Goal: Ask a question: Seek information or help from site administrators or community

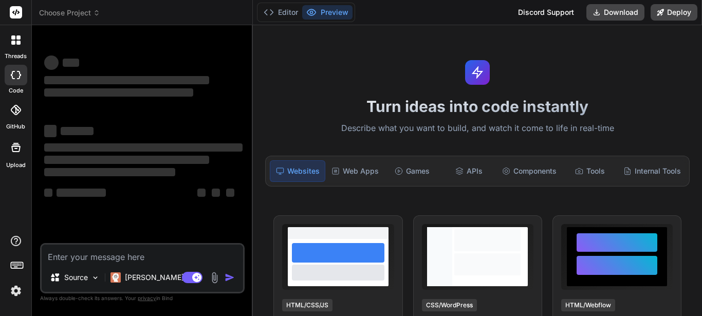
click at [111, 256] on textarea at bounding box center [142, 254] width 201 height 18
type textarea "x"
type textarea "w"
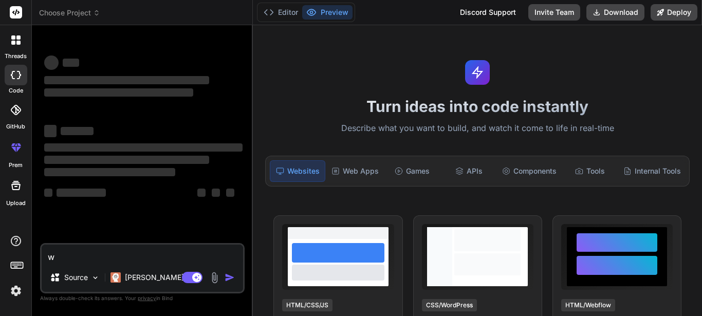
type textarea "x"
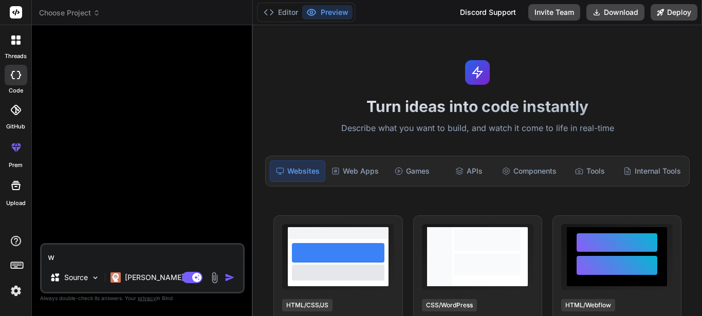
type textarea "wh"
type textarea "x"
type textarea "why"
type textarea "x"
type textarea "why"
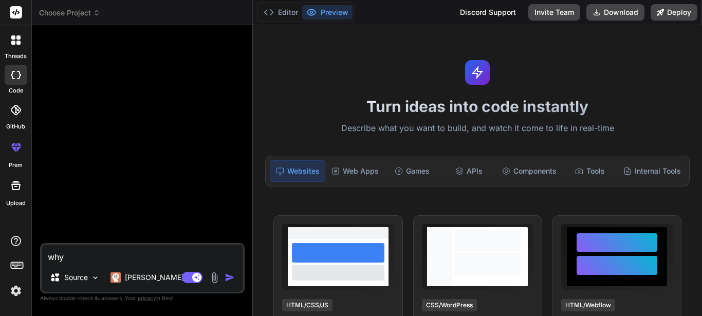
type textarea "x"
type textarea "why d"
type textarea "x"
type textarea "why do"
type textarea "x"
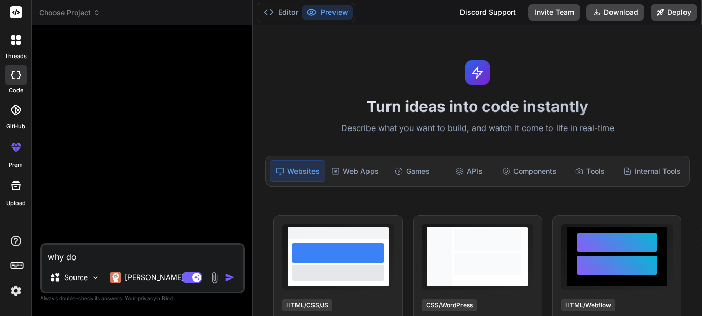
type textarea "why do"
type textarea "x"
type textarea "why do y"
type textarea "x"
type textarea "why do yu"
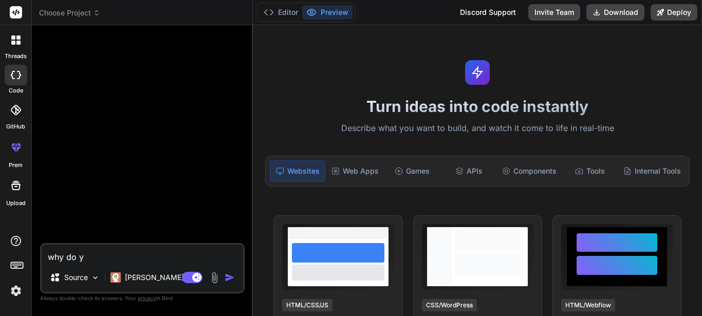
type textarea "x"
type textarea "why do yu"
type textarea "x"
type textarea "why do yu"
type textarea "x"
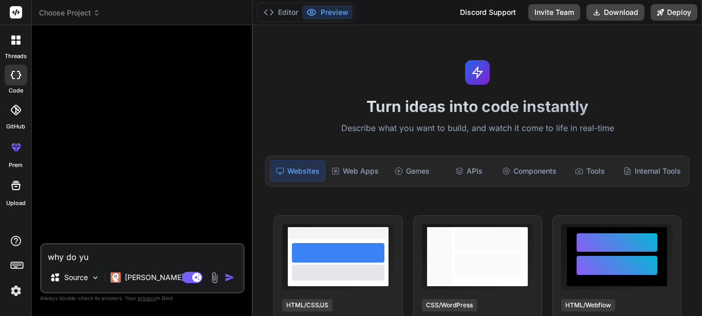
type textarea "why do y"
type textarea "x"
type textarea "why do yo"
type textarea "x"
type textarea "why do you"
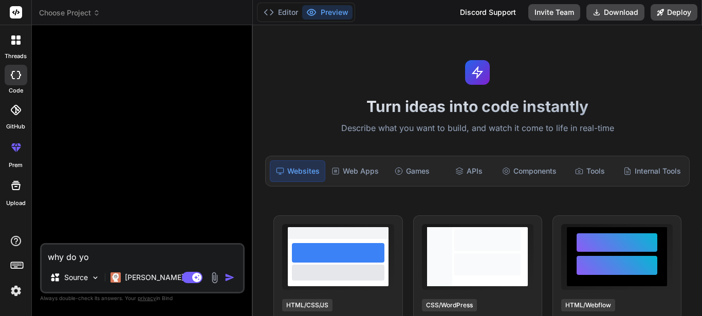
type textarea "x"
type textarea "why do you"
type textarea "x"
type textarea "why do you t"
type textarea "x"
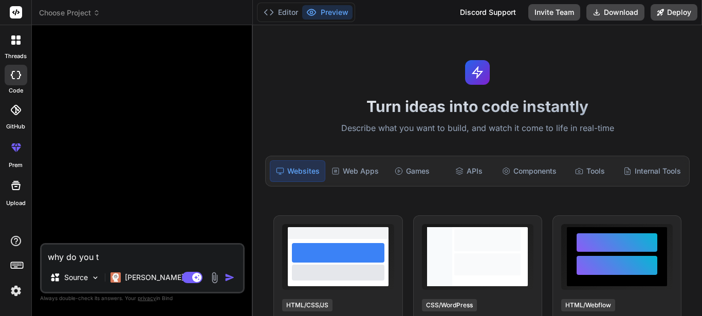
type textarea "why do you th"
type textarea "x"
type textarea "why do you thi"
type textarea "x"
type textarea "why do you thin"
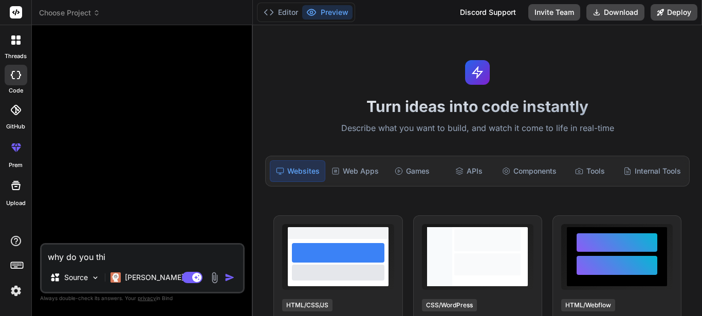
type textarea "x"
type textarea "why do you think"
type textarea "x"
type textarea "why do you think"
type textarea "x"
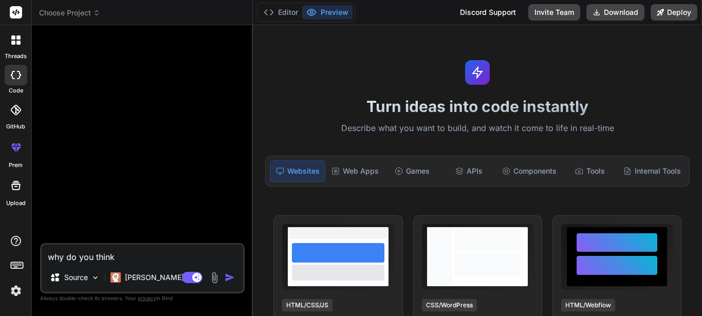
type textarea "why do you think t"
type textarea "x"
type textarea "why do you think th"
type textarea "x"
type textarea "why do you think thi"
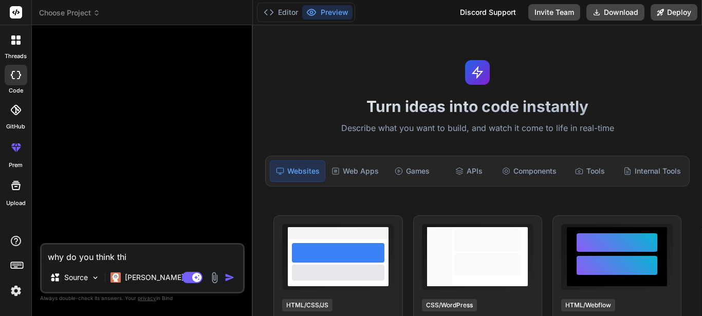
type textarea "x"
type textarea "why do you think this"
type textarea "x"
type textarea "why do you think this"
type textarea "x"
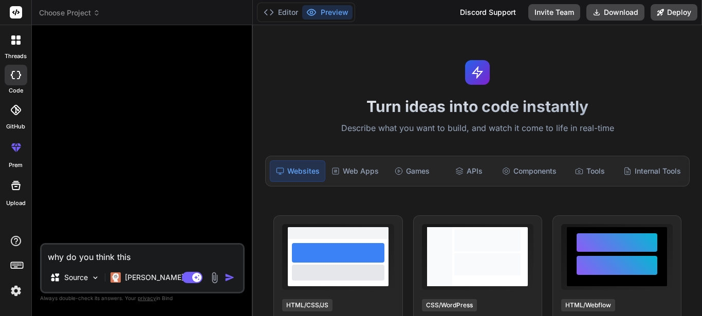
type textarea "why do you think this d"
type textarea "x"
type textarea "why do you think this da"
type textarea "x"
type textarea "why do you think this dat"
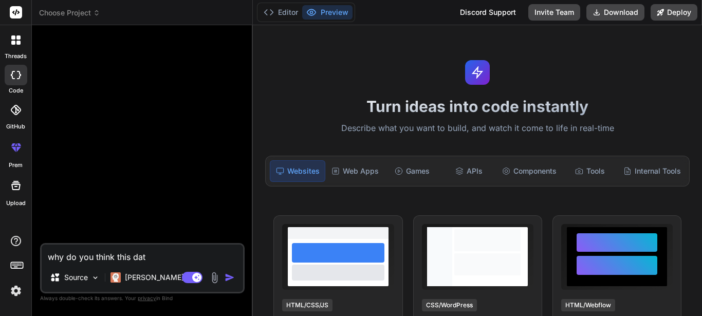
type textarea "x"
type textarea "why do you think this data"
type textarea "x"
type textarea "why do you think this dat"
type textarea "x"
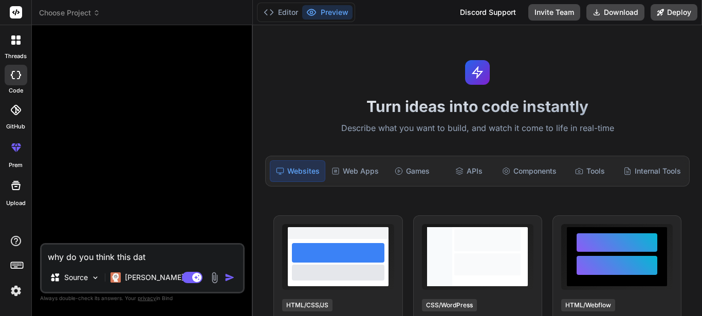
type textarea "why do you think this da"
type textarea "x"
type textarea "why do you think this d"
type textarea "x"
type textarea "why do you think this"
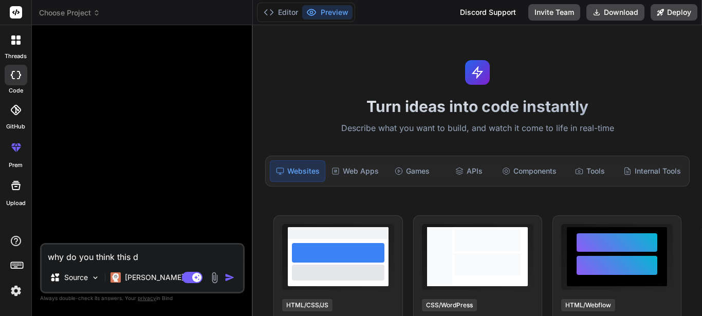
type textarea "x"
type textarea "why do you think this f"
type textarea "x"
type textarea "why do you think this fo"
type textarea "x"
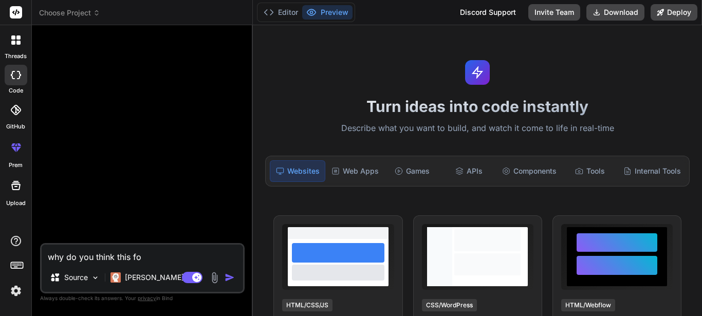
type textarea "why do you think this for"
type textarea "x"
type textarea "why do you think this fore"
type textarea "x"
type textarea "why do you think this forea"
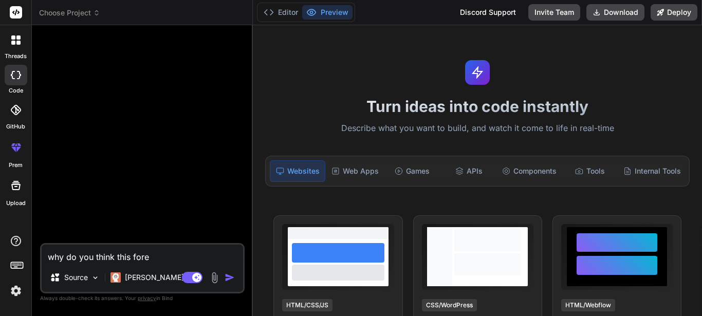
type textarea "x"
type textarea "why do you think this foreac"
type textarea "x"
type textarea "why do you think this foreach"
type textarea "x"
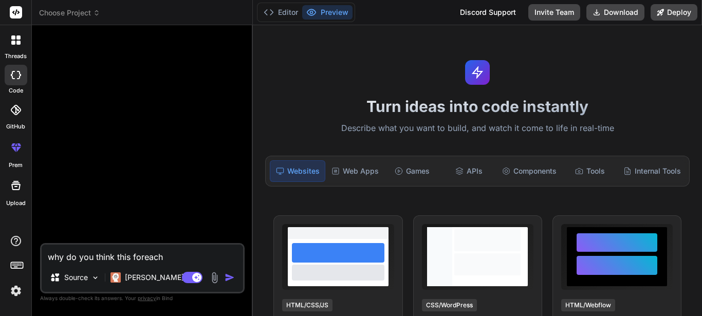
type textarea "why do you think this foreach"
type textarea "x"
type textarea "why do you think this foreach d"
type textarea "x"
type textarea "why do you think this foreach da"
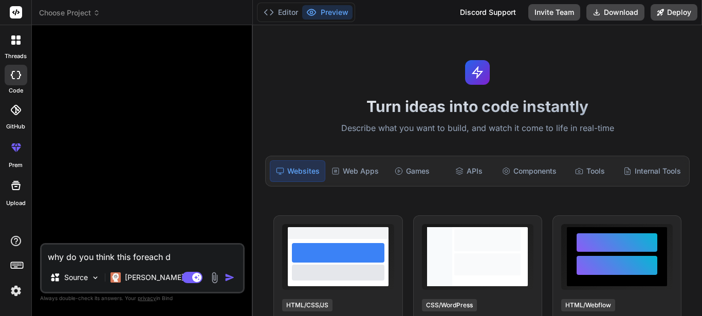
type textarea "x"
type textarea "why do you think this foreach dat"
type textarea "x"
type textarea "why do you think this foreach data"
type textarea "x"
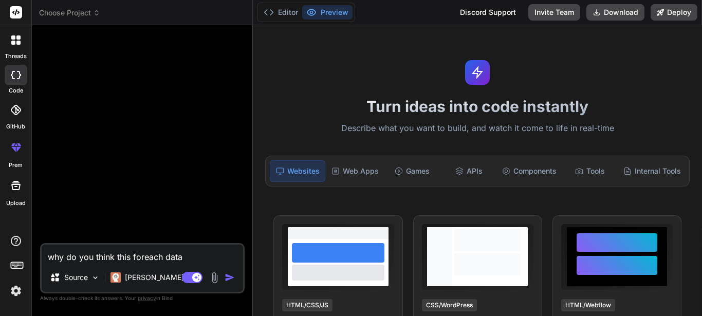
type textarea "why do you think this foreach data"
type textarea "x"
type textarea "why do you think this foreach data i"
type textarea "x"
type textarea "why do you think this foreach data is"
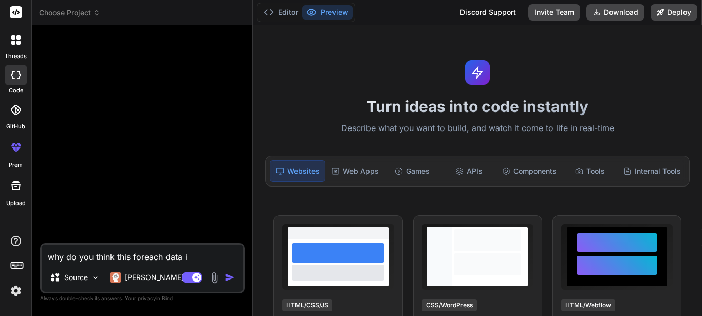
type textarea "x"
type textarea "why do you think this foreach data is"
type textarea "x"
type textarea "why do you think this foreach data is n"
type textarea "x"
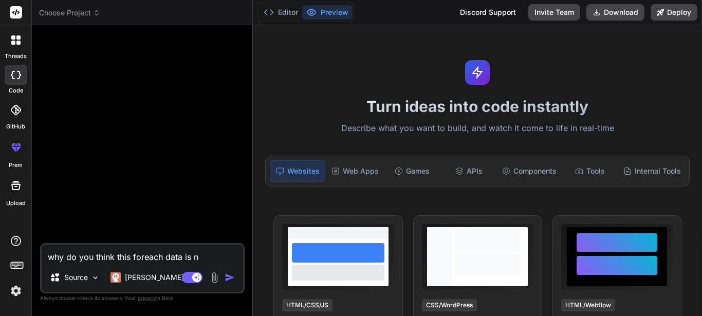
type textarea "why do you think this foreach data is no"
type textarea "x"
type textarea "why do you think this foreach data is not"
type textarea "x"
type textarea "why do you think this foreach data is not"
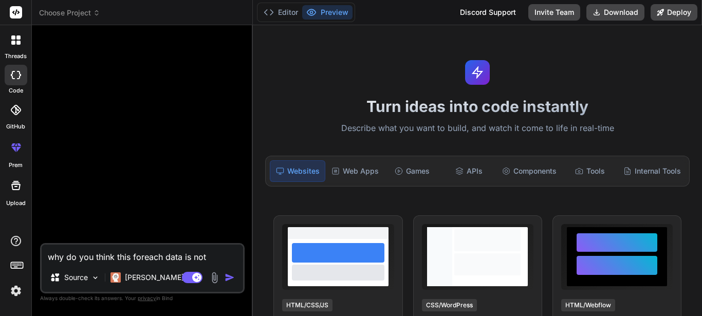
type textarea "x"
type textarea "why do you think this foreach data is not i"
type textarea "x"
type textarea "why do you think this foreach data is not in"
type textarea "x"
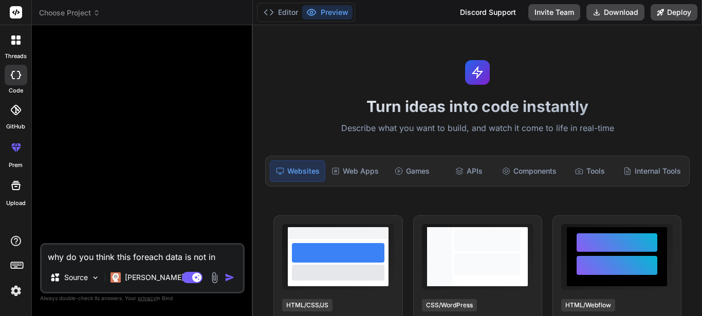
type textarea "why do you think this foreach data is not ins"
type textarea "x"
type textarea "why do you think this foreach data is not inse"
type textarea "x"
type textarea "why do you think this foreach data is not inser"
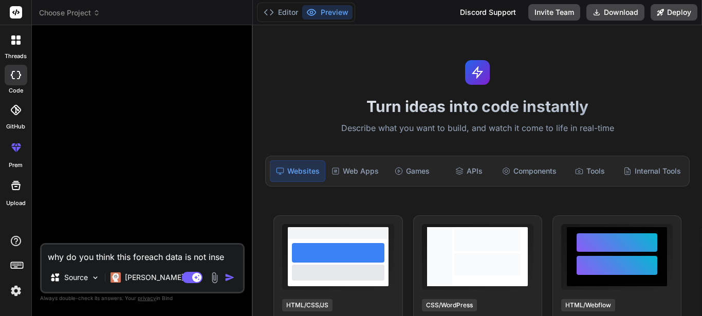
type textarea "x"
type textarea "why do you think this foreach data is not insert"
type textarea "x"
type textarea "why do you think this foreach data is not inserti"
type textarea "x"
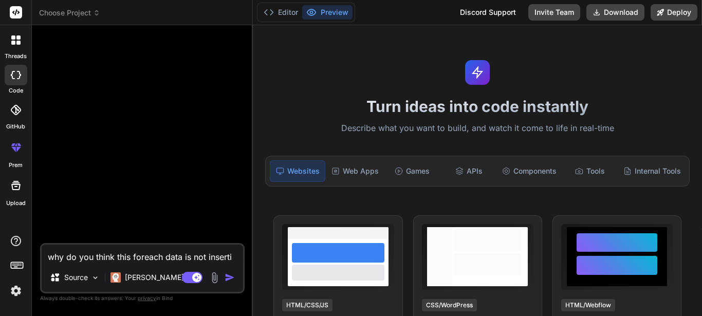
type textarea "why do you think this foreach data is not insertin"
type textarea "x"
type textarea "why do you think this foreach data is not inserting"
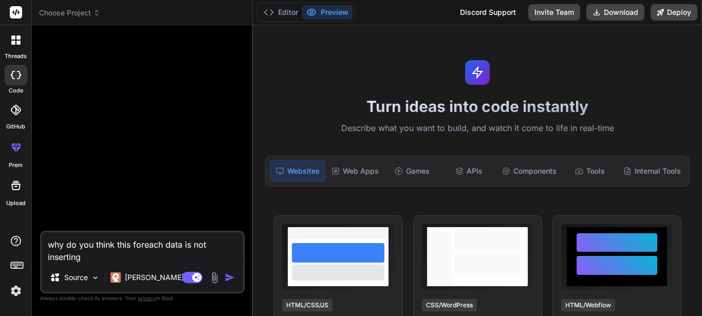
type textarea "x"
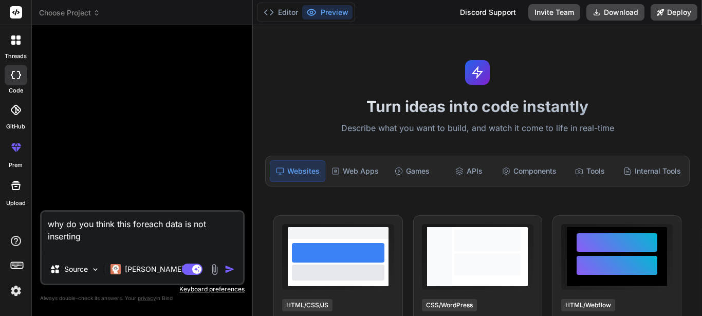
type textarea "why do you think this foreach data is not inserting public function add_consoli…"
type textarea "x"
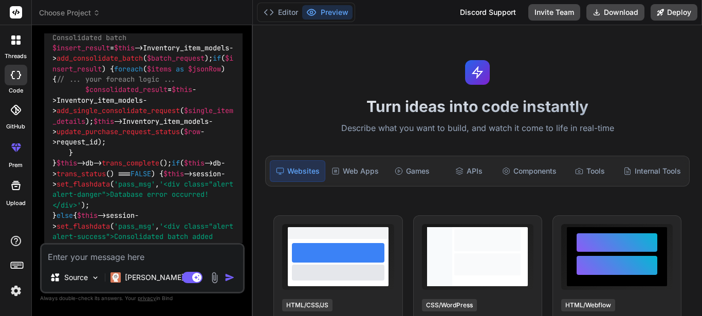
scroll to position [1125, 0]
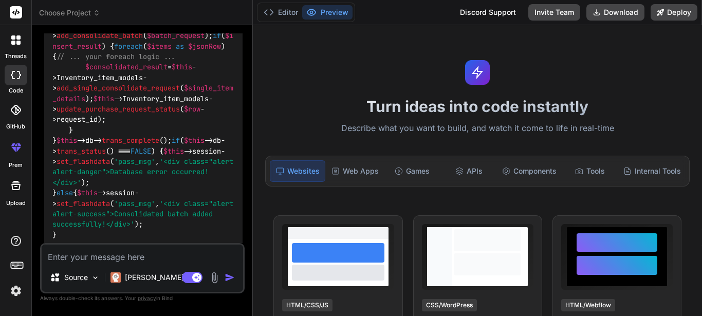
type textarea "x"
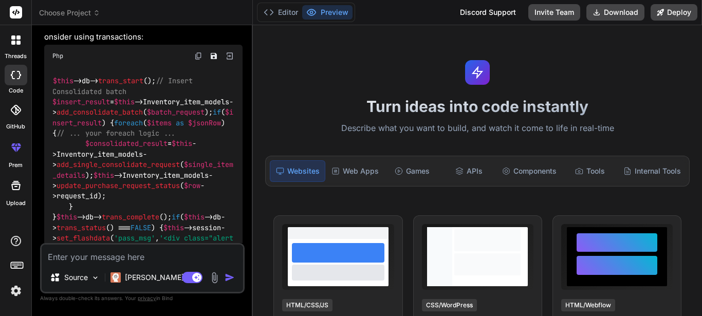
scroll to position [1022, 0]
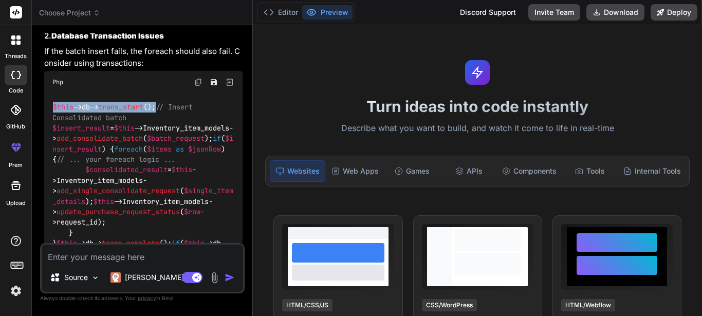
drag, startPoint x: 158, startPoint y: 164, endPoint x: 54, endPoint y: 166, distance: 103.3
click at [52, 166] on div "$this ->db-> trans_start (); // Insert Consolidated batch $insert_result = $thi…" at bounding box center [143, 221] width 198 height 257
copy code "$this ->db-> trans_start ();"
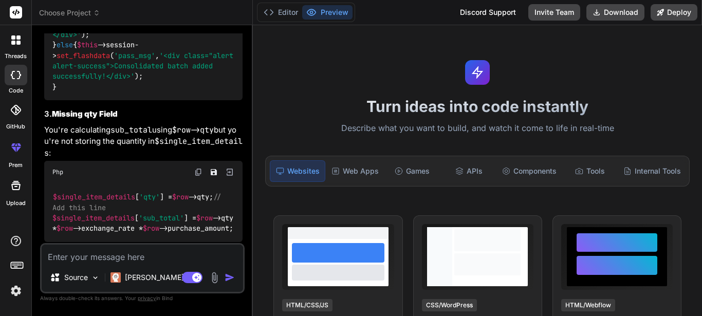
scroll to position [1279, 0]
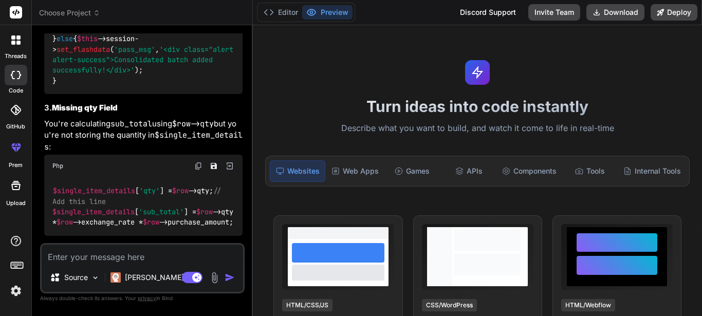
drag, startPoint x: 181, startPoint y: 122, endPoint x: 50, endPoint y: 125, distance: 130.5
copy code "$this ->db-> trans_complete ();"
drag, startPoint x: 68, startPoint y: 142, endPoint x: 216, endPoint y: 146, distance: 148.5
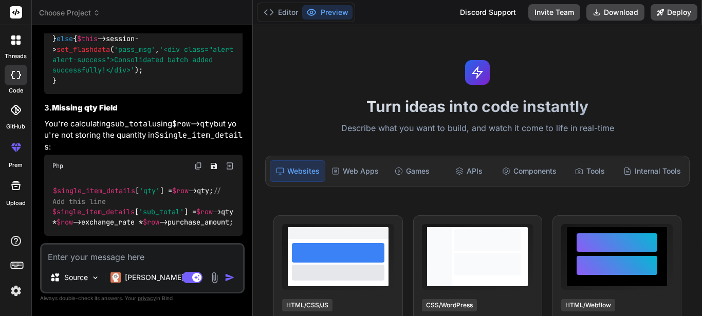
copy code "$this ->db-> trans_status () === FALSE"
click at [107, 257] on textarea at bounding box center [142, 254] width 201 height 18
type textarea "I"
type textarea "x"
type textarea "I"
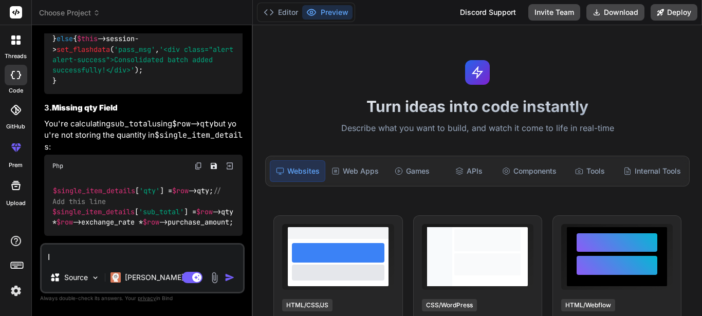
type textarea "x"
type textarea "I t"
type textarea "x"
type textarea "I tr"
type textarea "x"
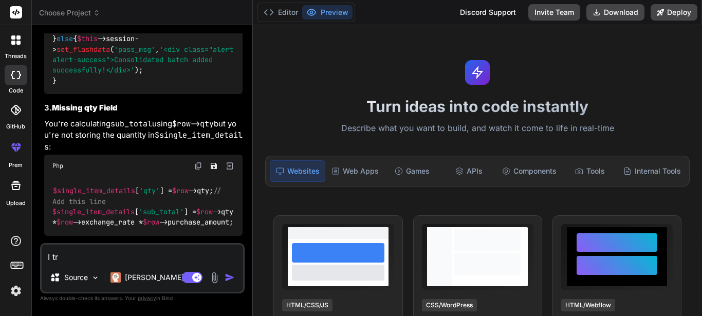
type textarea "I tri"
type textarea "x"
type textarea "I trie"
type textarea "x"
type textarea "I trie"
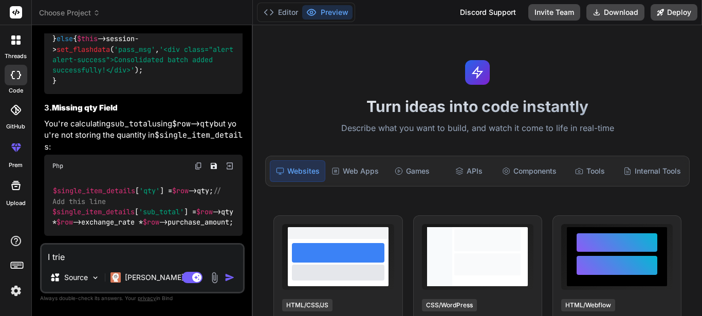
type textarea "x"
type textarea "I trie"
type textarea "x"
type textarea "I tried"
type textarea "x"
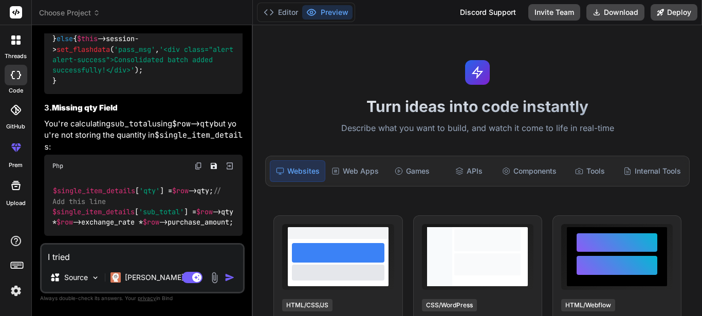
type textarea "I tried"
type textarea "x"
type textarea "I tried t"
type textarea "x"
type textarea "I tried to"
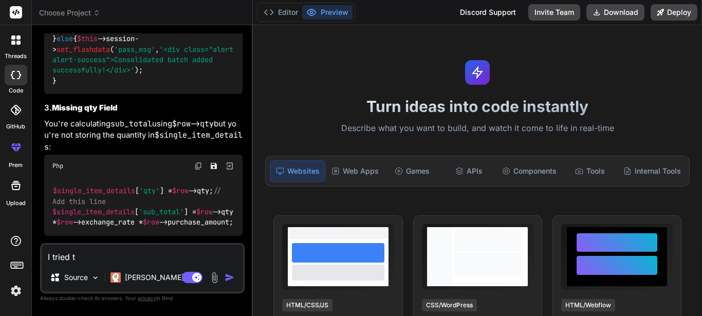
type textarea "x"
type textarea "I tried to"
type textarea "x"
type textarea "I tried to p"
type textarea "x"
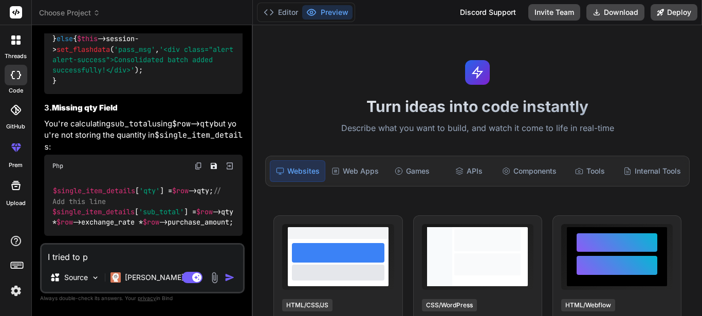
type textarea "I tried to pr"
type textarea "x"
type textarea "I tried to pri"
type textarea "x"
type textarea "I tried to prin"
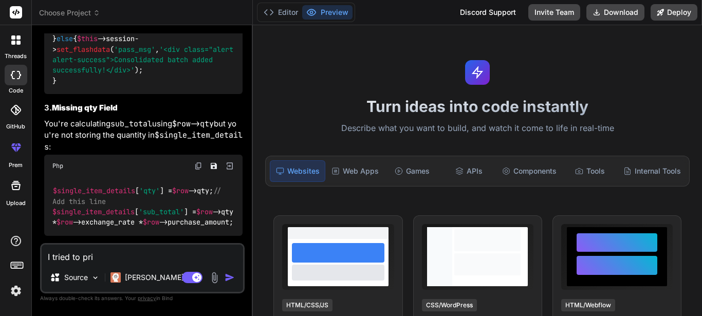
type textarea "x"
type textarea "I tried to print"
type textarea "x"
type textarea "I tried to print_"
type textarea "x"
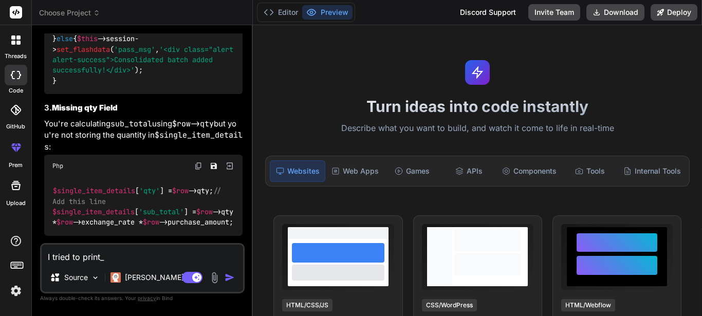
type textarea "I tried to print_r"
type textarea "x"
type textarea "I tried to print_r"
type textarea "x"
type textarea "I tried to print_r t"
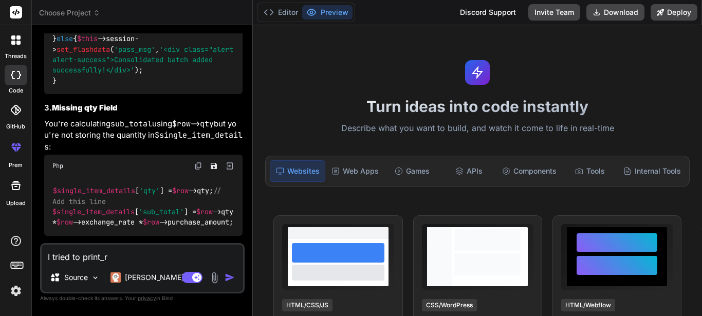
type textarea "x"
type textarea "I tried to print_r to"
type textarea "x"
type textarea "I tried to print_r to"
type textarea "x"
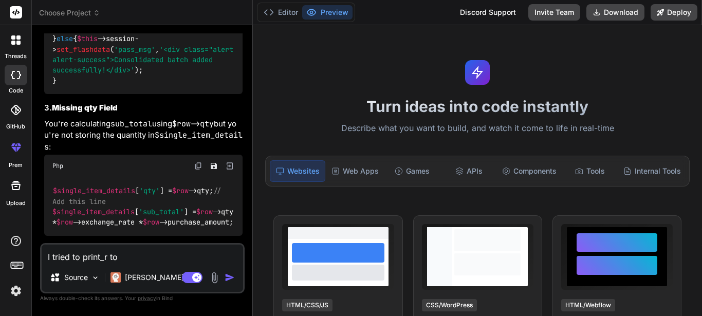
type textarea "I tried to print_r to s"
type textarea "x"
type textarea "I tried to print_r to se"
type textarea "x"
type textarea "I tried to print_r to see"
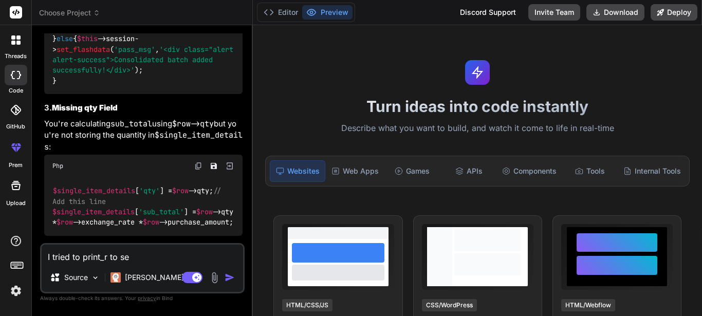
type textarea "x"
type textarea "I tried to print_r to see"
type textarea "x"
type textarea "I tried to print_r to see i"
type textarea "x"
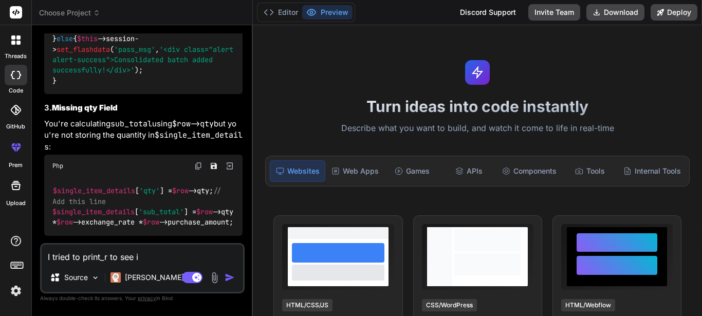
type textarea "I tried to print_r to see if"
type textarea "x"
type textarea "I tried to print_r to see if"
type textarea "x"
type textarea "I tried to print_r to see if t"
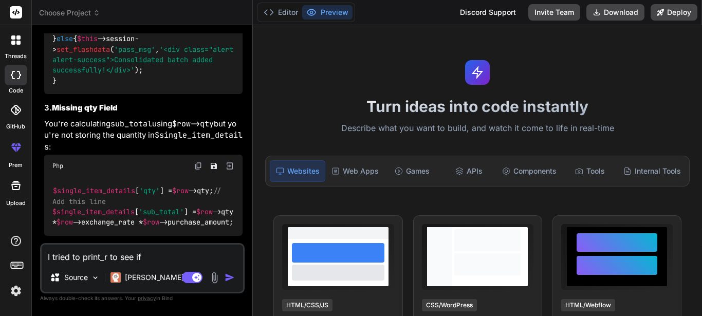
type textarea "x"
type textarea "I tried to print_r to see if th"
type textarea "x"
type textarea "I tried to print_r to see if the"
type textarea "x"
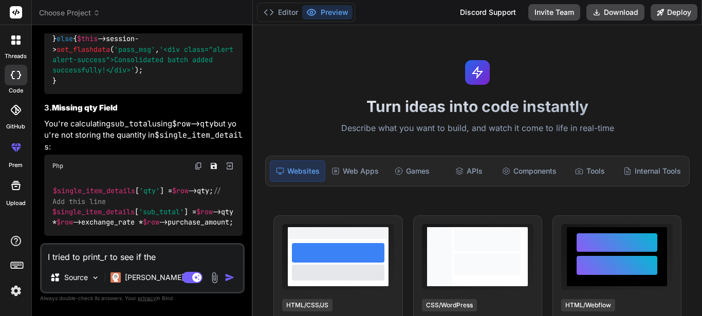
type textarea "I tried to print_r to see if the"
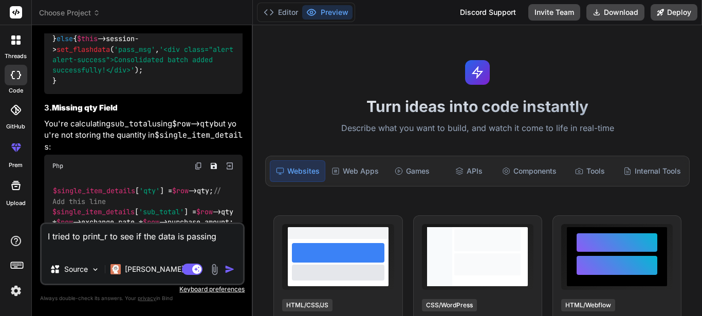
paste textarea "foreach ($items as $jsonRow) { $row = json_decode($jsonRow); $single_item_id = …"
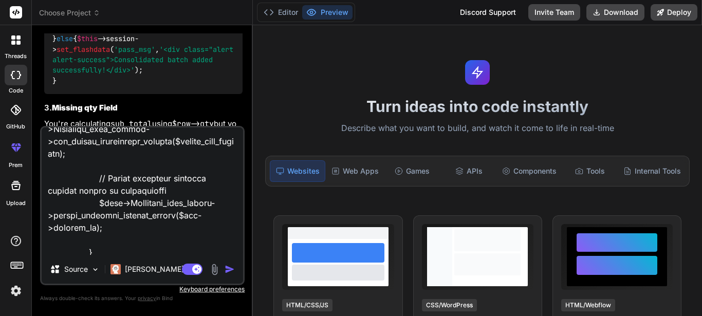
scroll to position [569, 0]
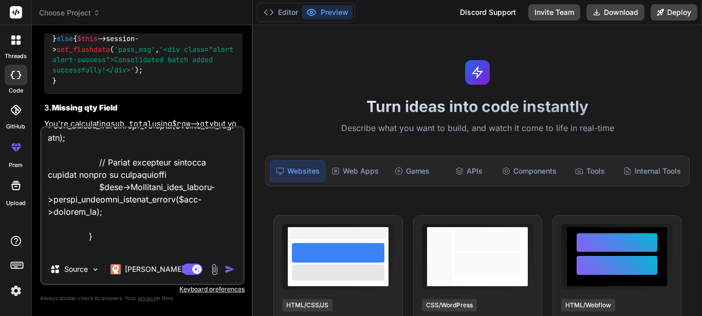
paste textarea "Array ( [batch_no] => 9FIJT [item_name] => Epi Sensa [item_id] => dcce871d-5b74…"
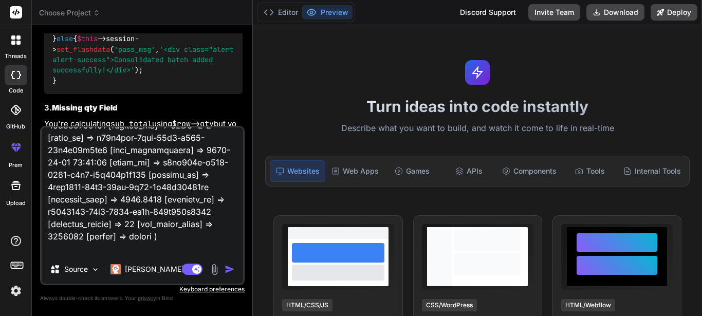
scroll to position [753, 0]
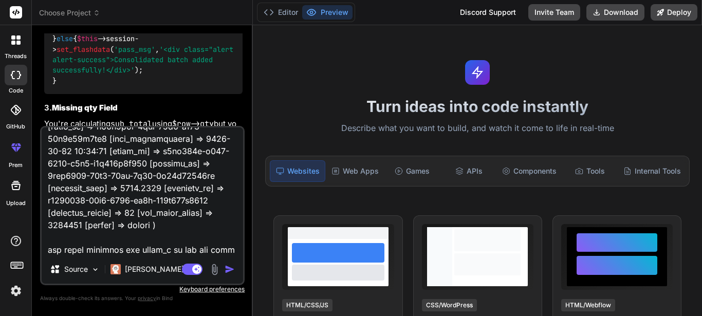
paste textarea "$consolidated_result = $this->Inventory_item_models->add_single_consolidate_req…"
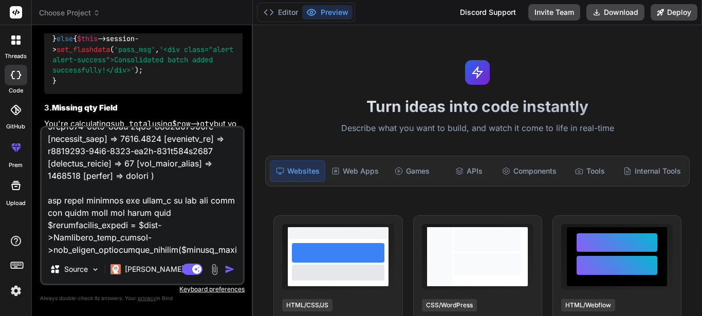
click at [230, 269] on img "button" at bounding box center [229, 269] width 10 height 10
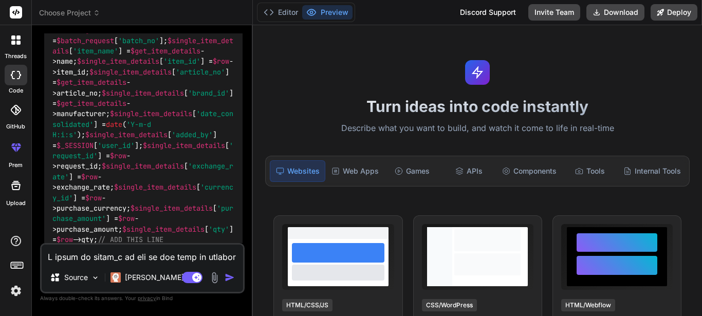
scroll to position [2992, 0]
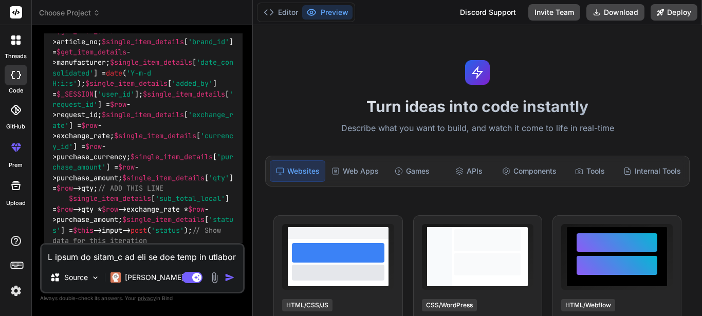
drag, startPoint x: 53, startPoint y: 83, endPoint x: 64, endPoint y: 144, distance: 62.2
click at [64, 144] on code "$success_count = 0 ; $error_count = 0 ; foreach ( $items as $index => $jsonRow …" at bounding box center [144, 135] width 185 height 639
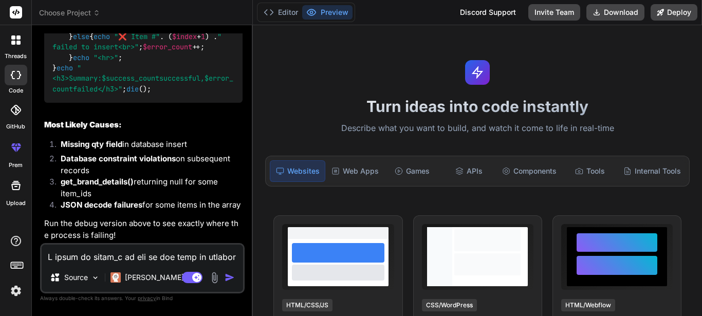
scroll to position [3865, 0]
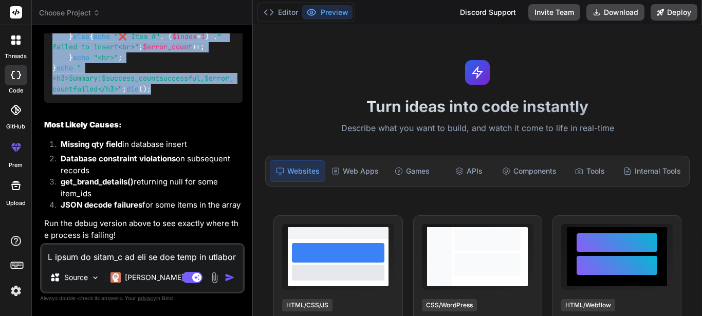
copy code "$success_count = 0 ; $error_count = 0 ; foreach ( $items as $index => $jsonRow …"
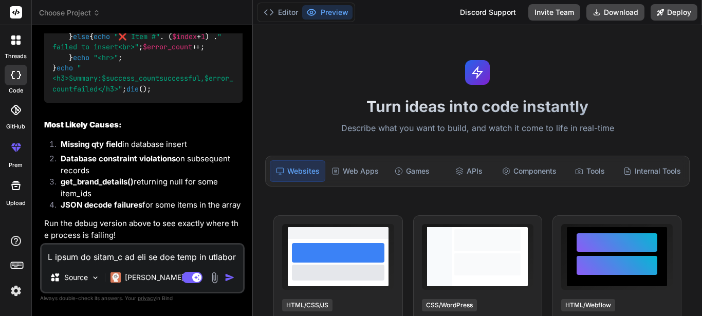
click at [114, 257] on textarea at bounding box center [142, 254] width 201 height 18
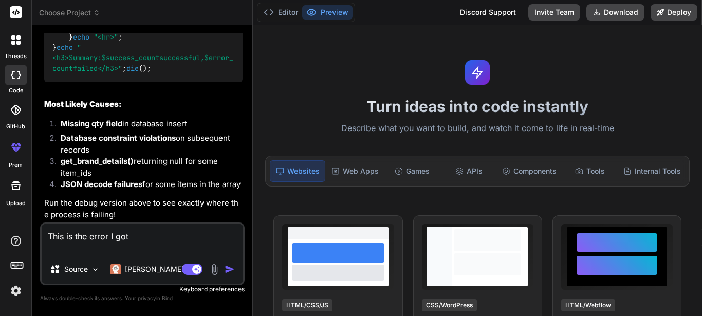
paste textarea "Processing item #1 Item #1 data: Array ( [batch_no] => 9WPVE [item_name] => Epi…"
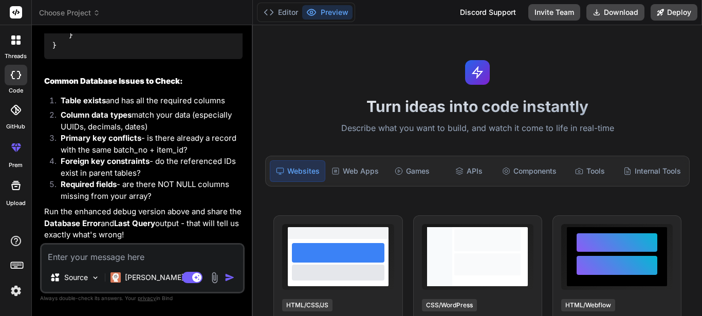
scroll to position [4695, 0]
drag, startPoint x: 59, startPoint y: 217, endPoint x: 55, endPoint y: 90, distance: 126.4
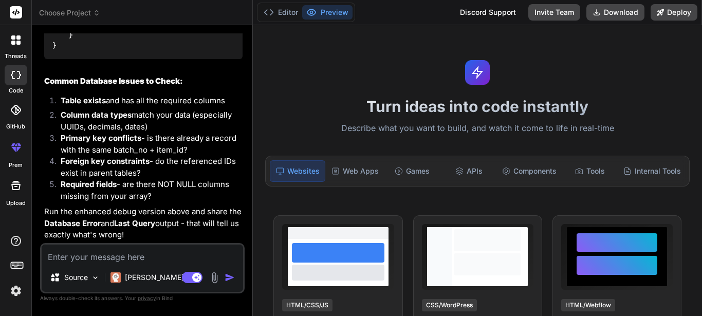
copy code "// Insert each consolidated item with error checking $this ->db->db_debug = TRU…"
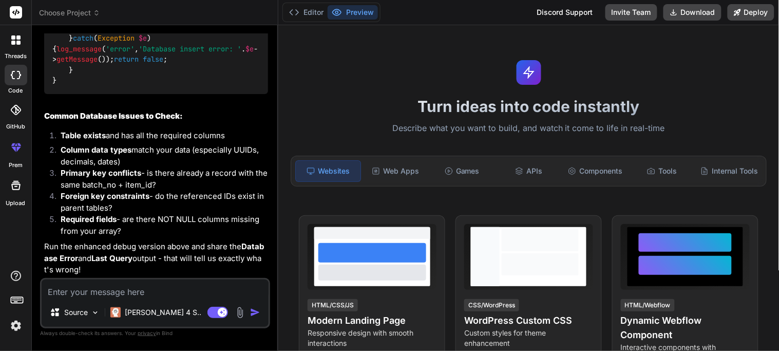
scroll to position [4730, 0]
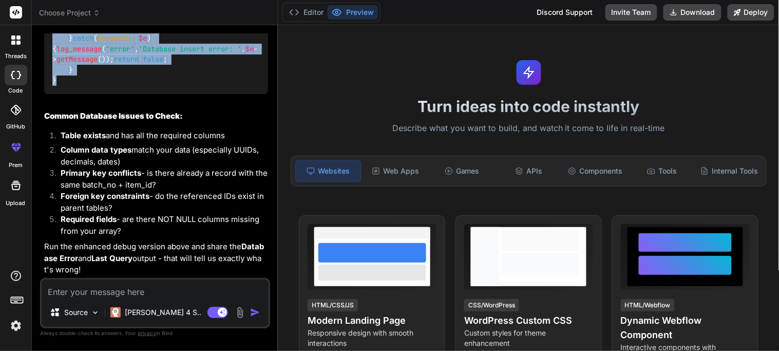
drag, startPoint x: 52, startPoint y: 64, endPoint x: 102, endPoint y: 255, distance: 197.3
click at [102, 93] on div "// Example of what your model method should look like public function add_singl…" at bounding box center [156, 12] width 224 height 163
copy code "public function add_single_consolidate_request ( $data ) { try { $this ->db-> i…"
